Goal: Check status: Check status

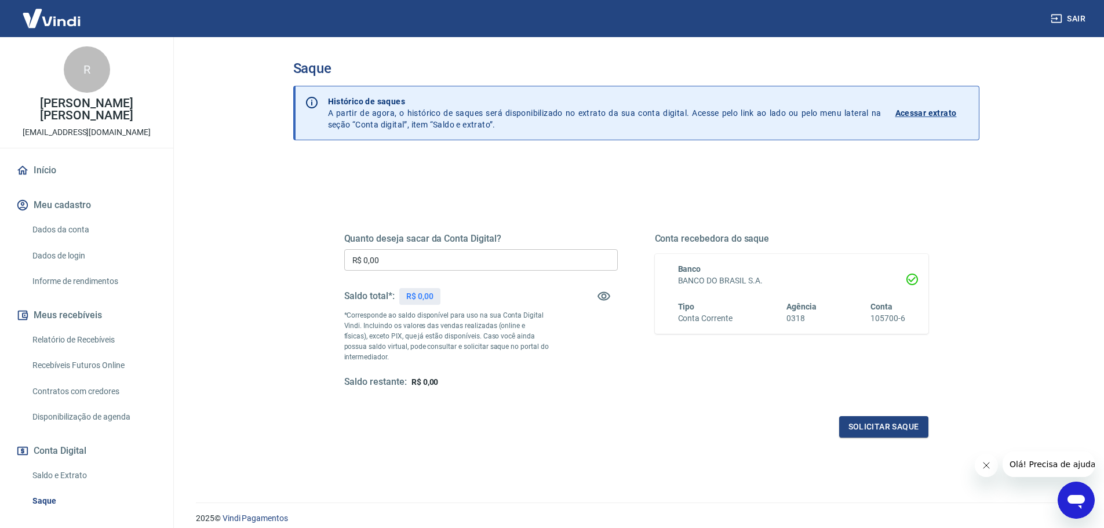
click at [70, 469] on link "Saldo e Extrato" at bounding box center [94, 476] width 132 height 24
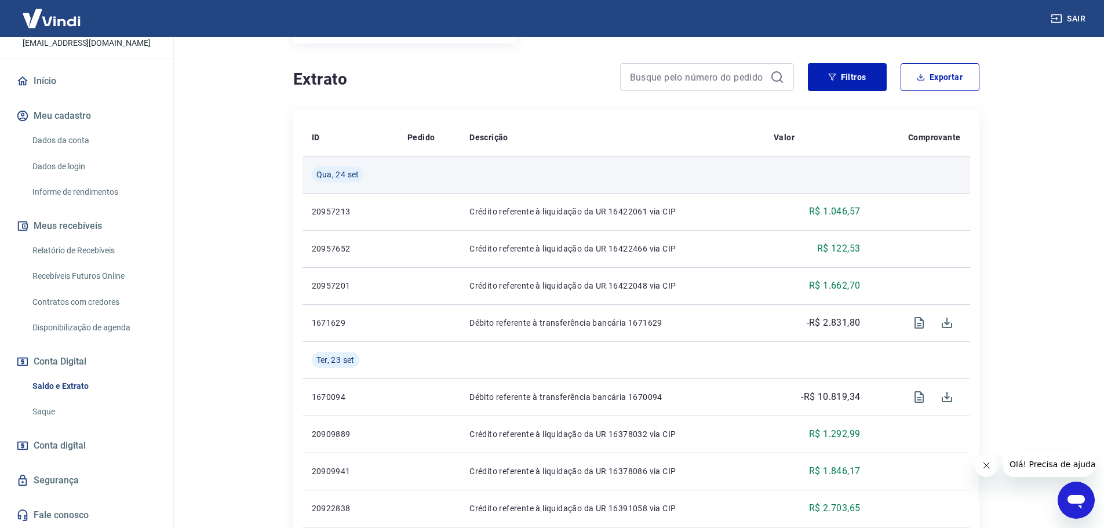
scroll to position [232, 0]
